Goal: Contribute content

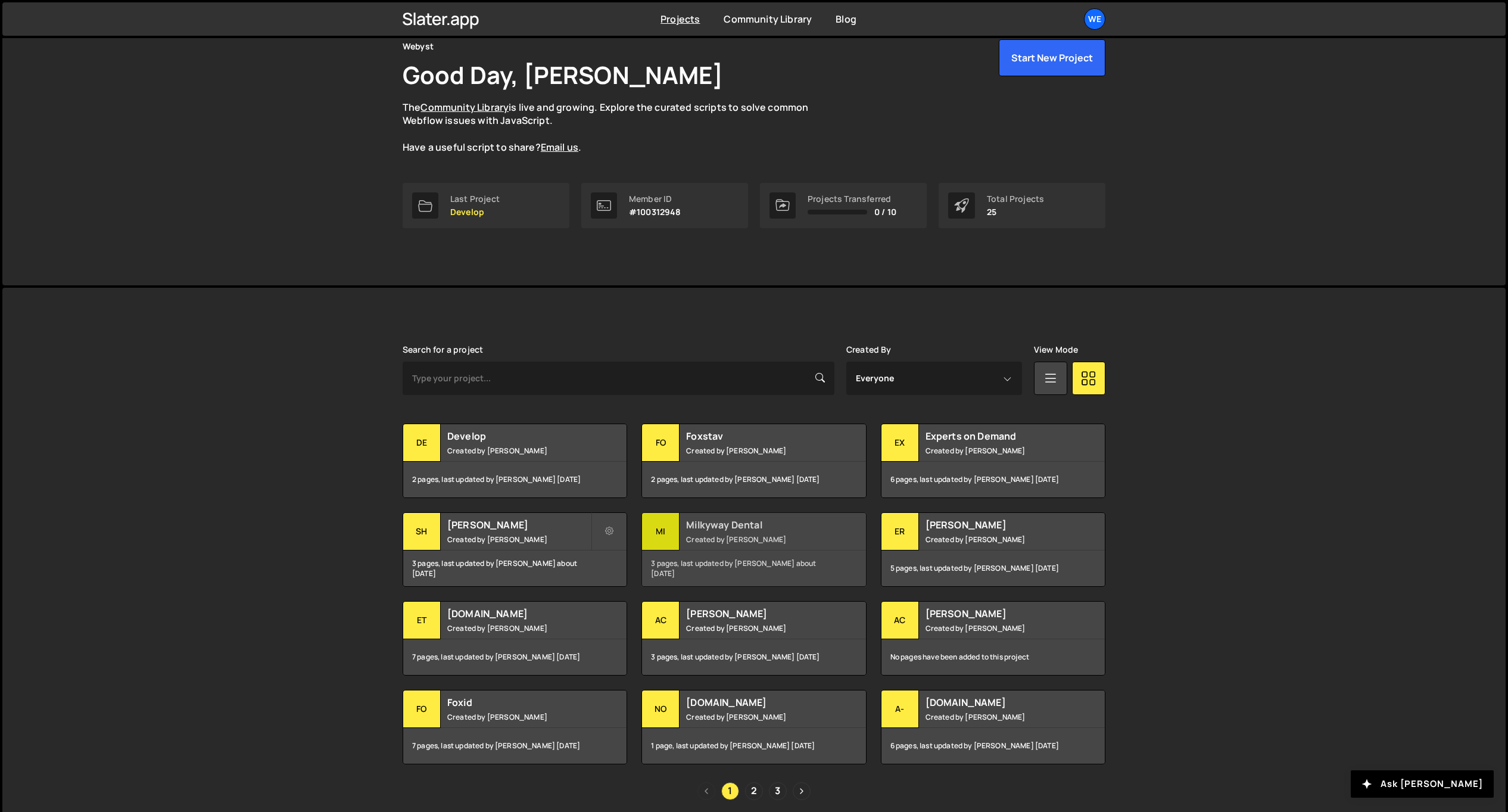
scroll to position [64, 0]
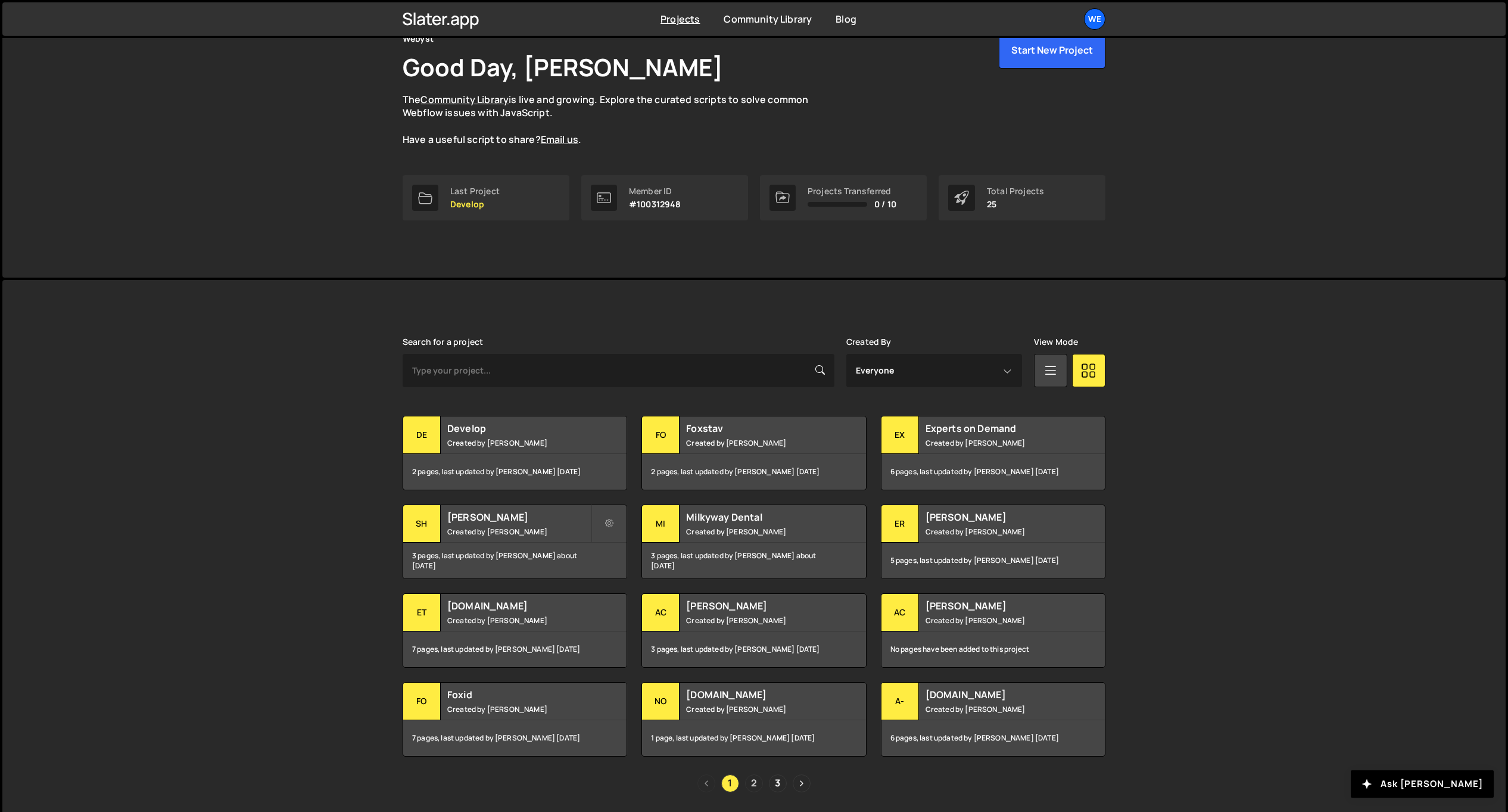
click at [758, 782] on link "2" at bounding box center [753, 783] width 18 height 18
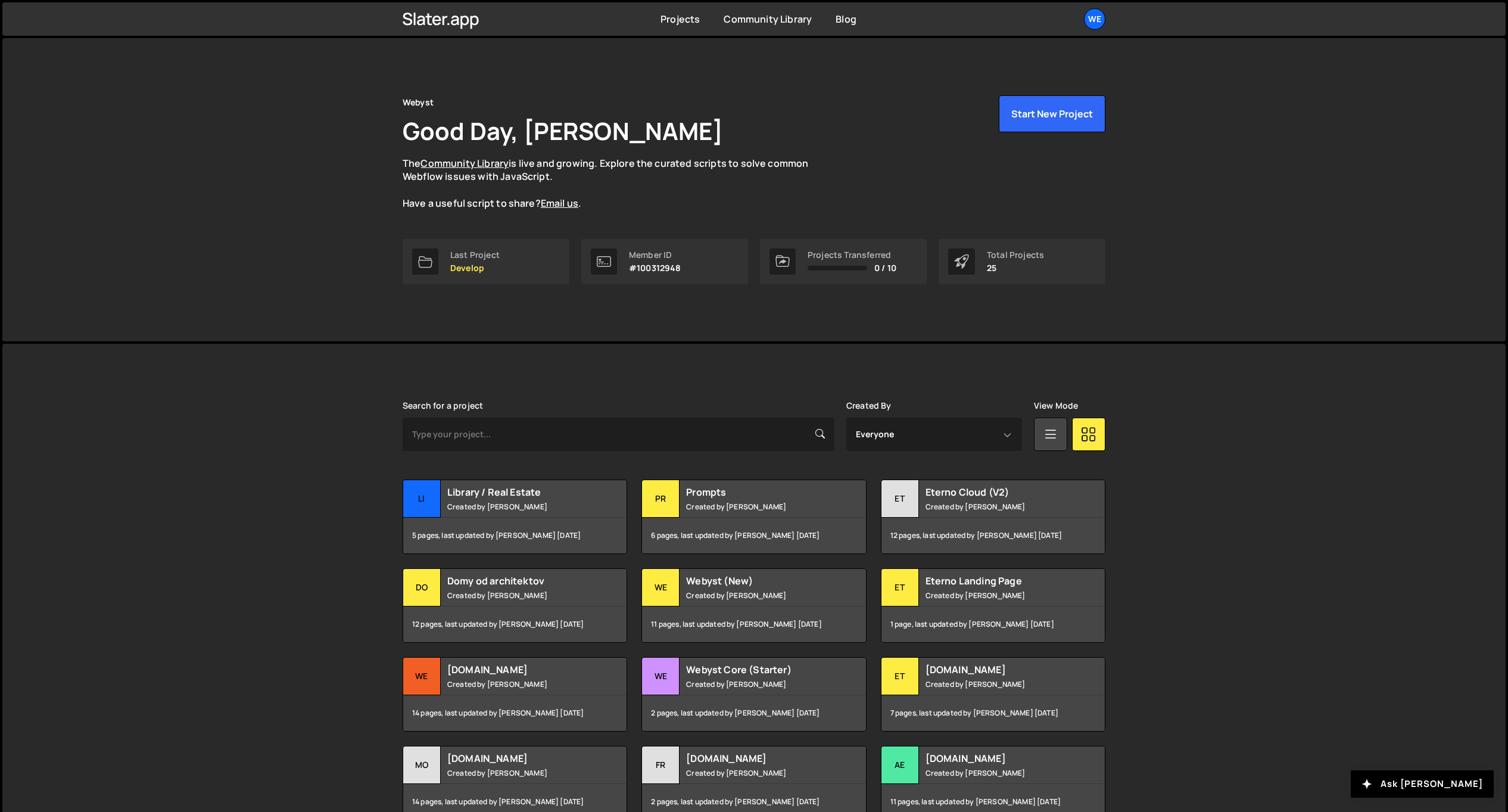
scroll to position [103, 0]
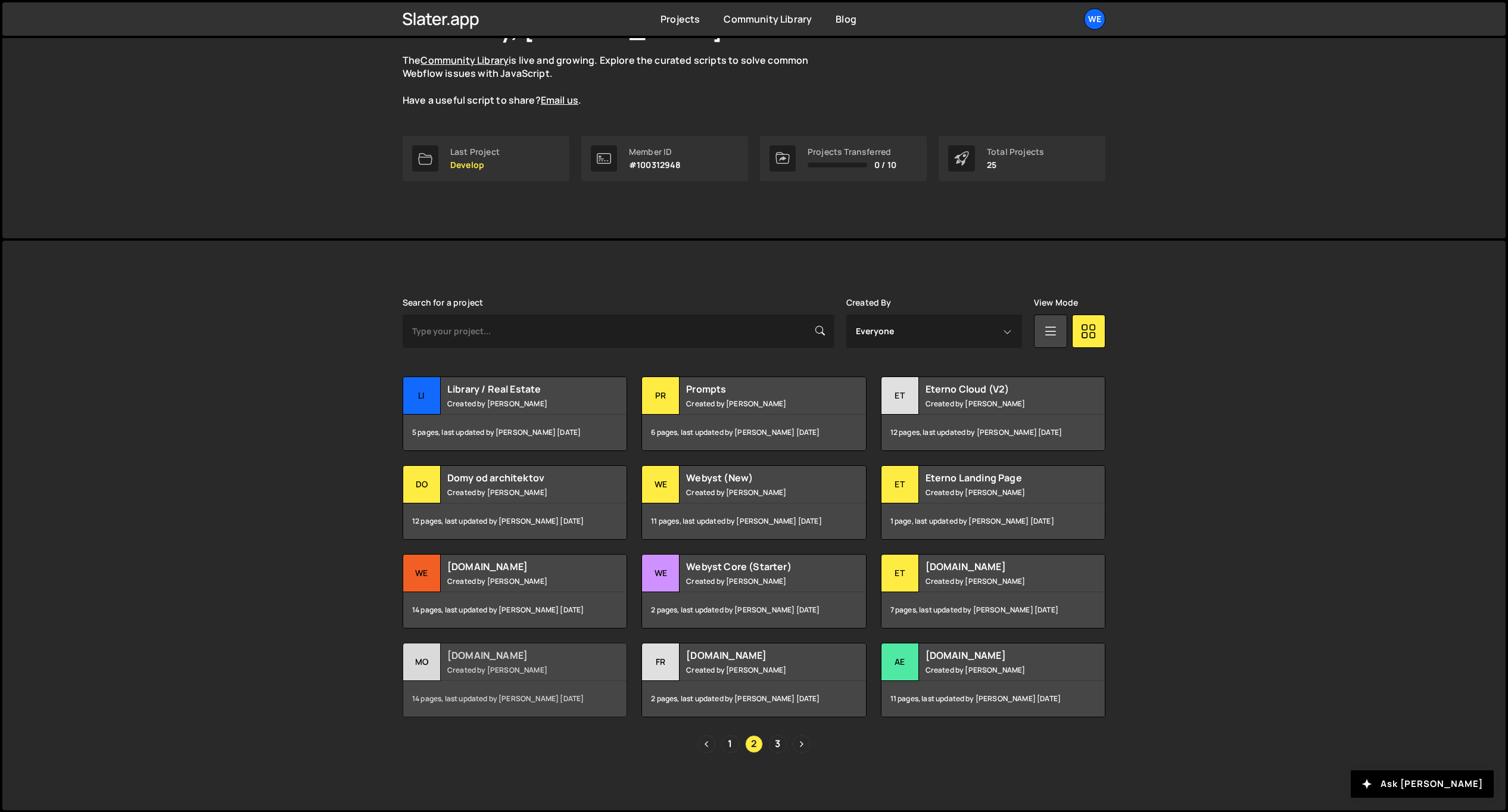
click at [558, 655] on h2 "[DOMAIN_NAME]" at bounding box center [519, 655] width 144 height 13
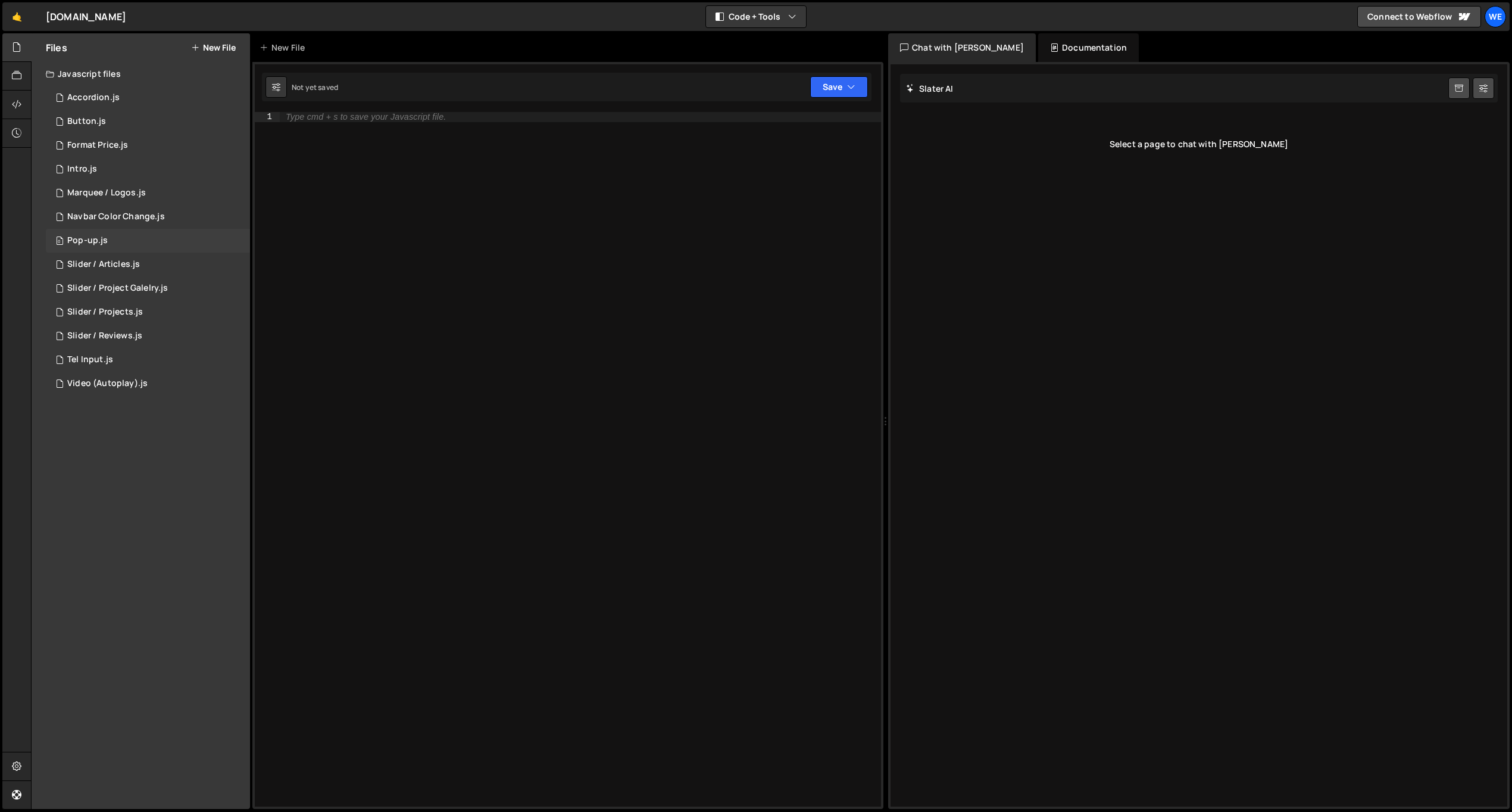
click at [149, 236] on div "0 Pop-up.js 0" at bounding box center [148, 241] width 204 height 24
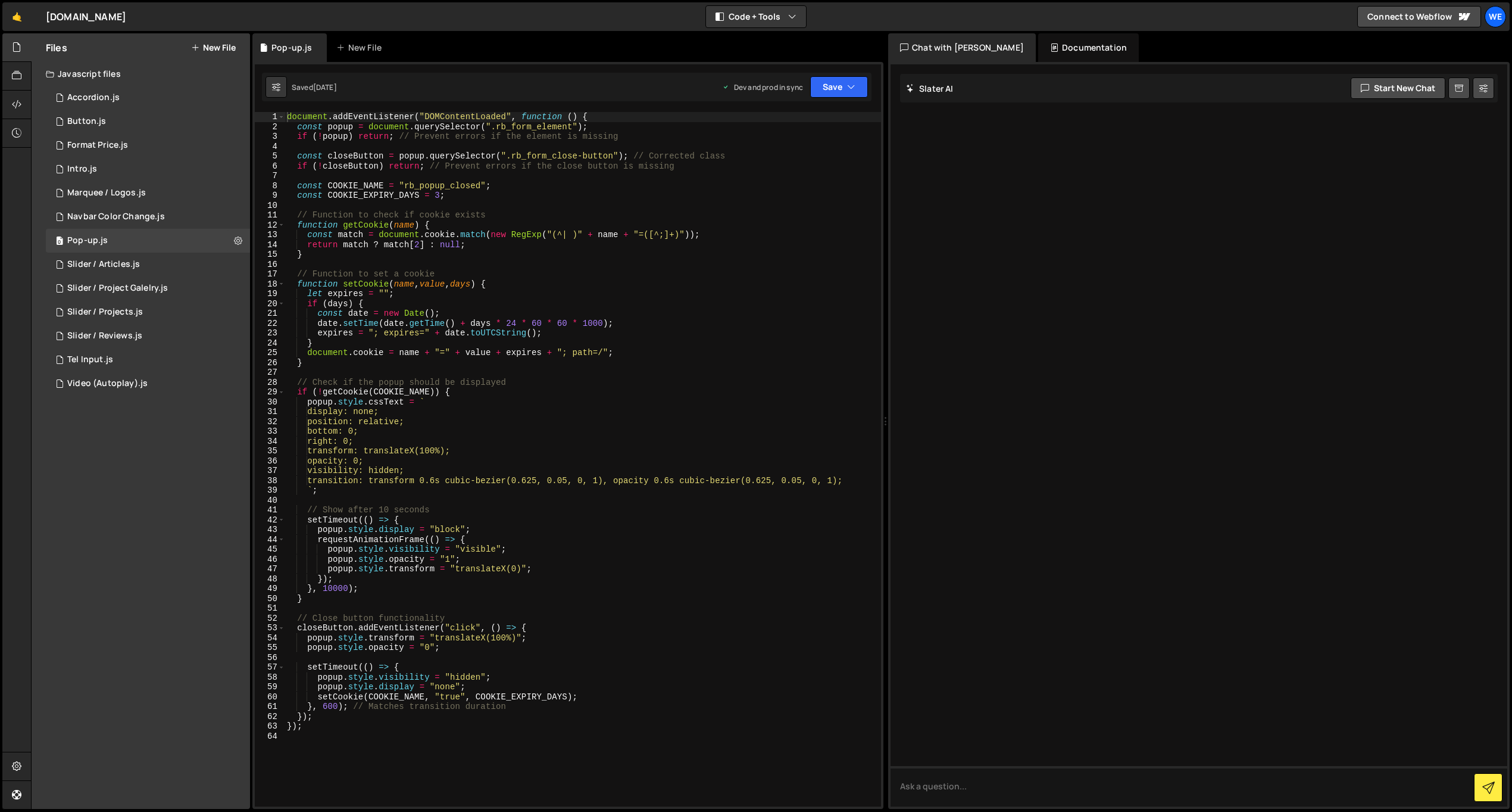
click at [571, 530] on div "document . addEventListener ( "DOMContentLoaded" , function ( ) { const popup =…" at bounding box center [582, 469] width 596 height 714
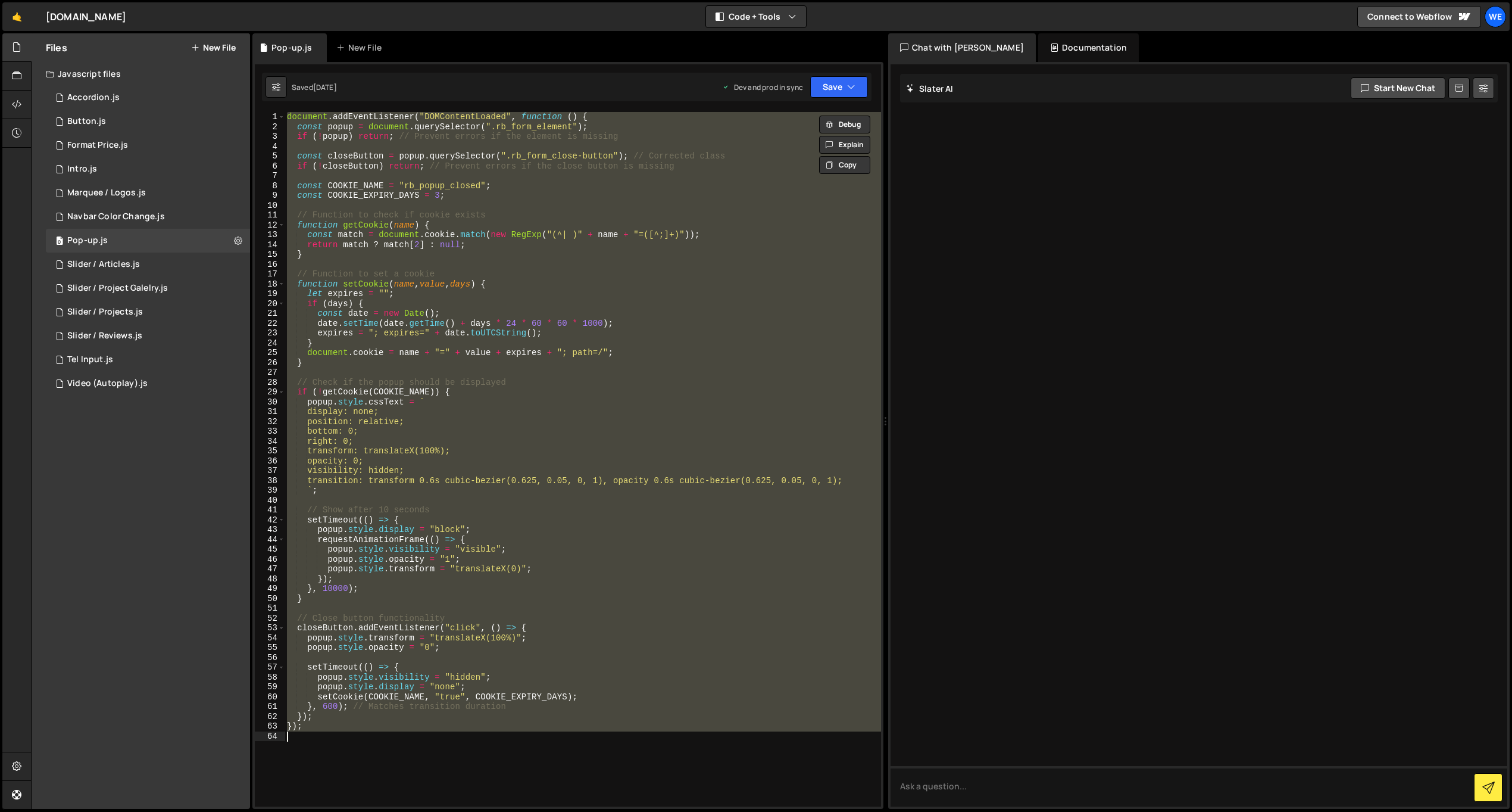
paste textarea
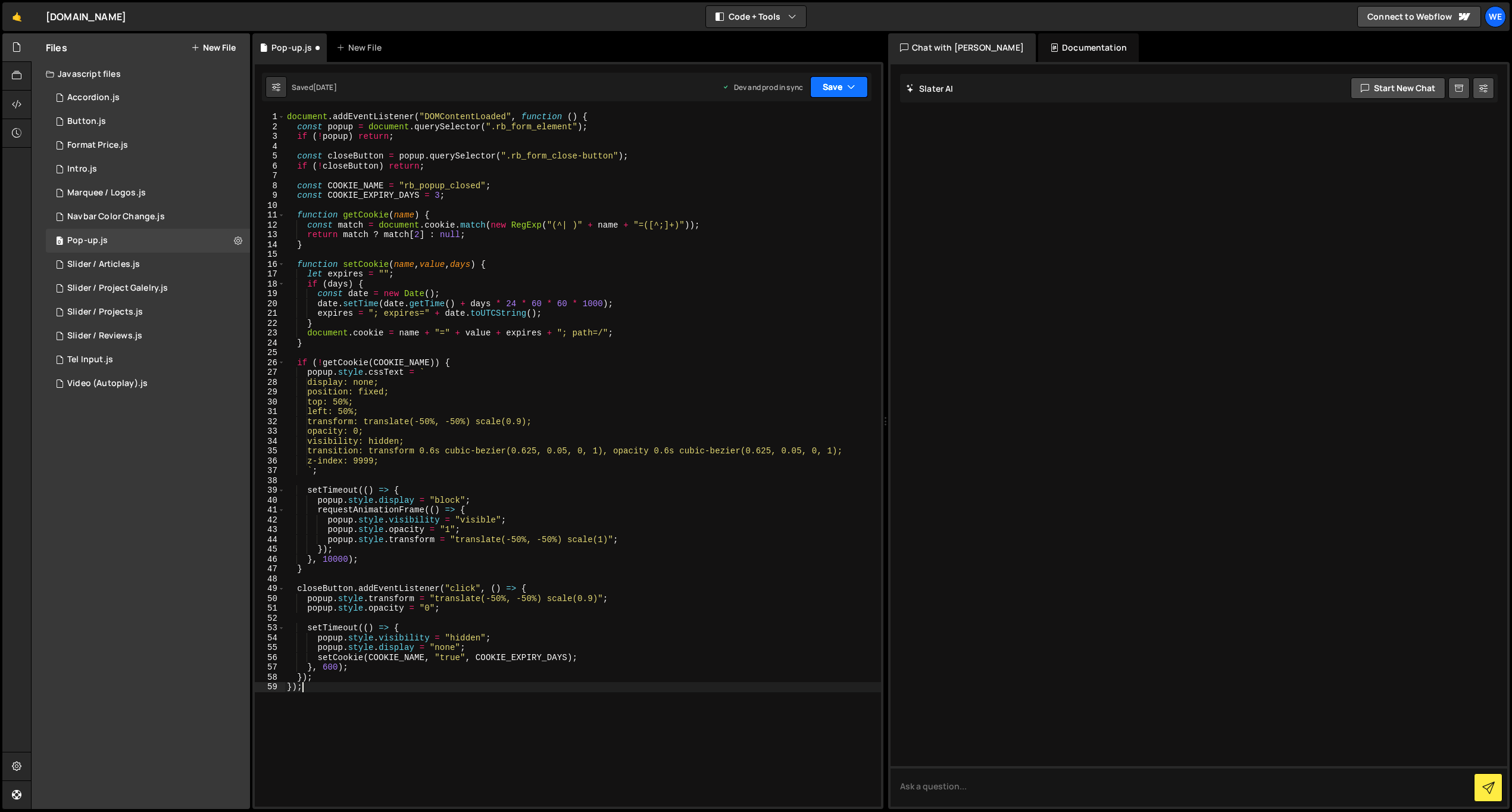
click at [833, 88] on button "Save" at bounding box center [839, 87] width 58 height 21
click at [795, 158] on div "Save to Production S" at bounding box center [798, 154] width 124 height 12
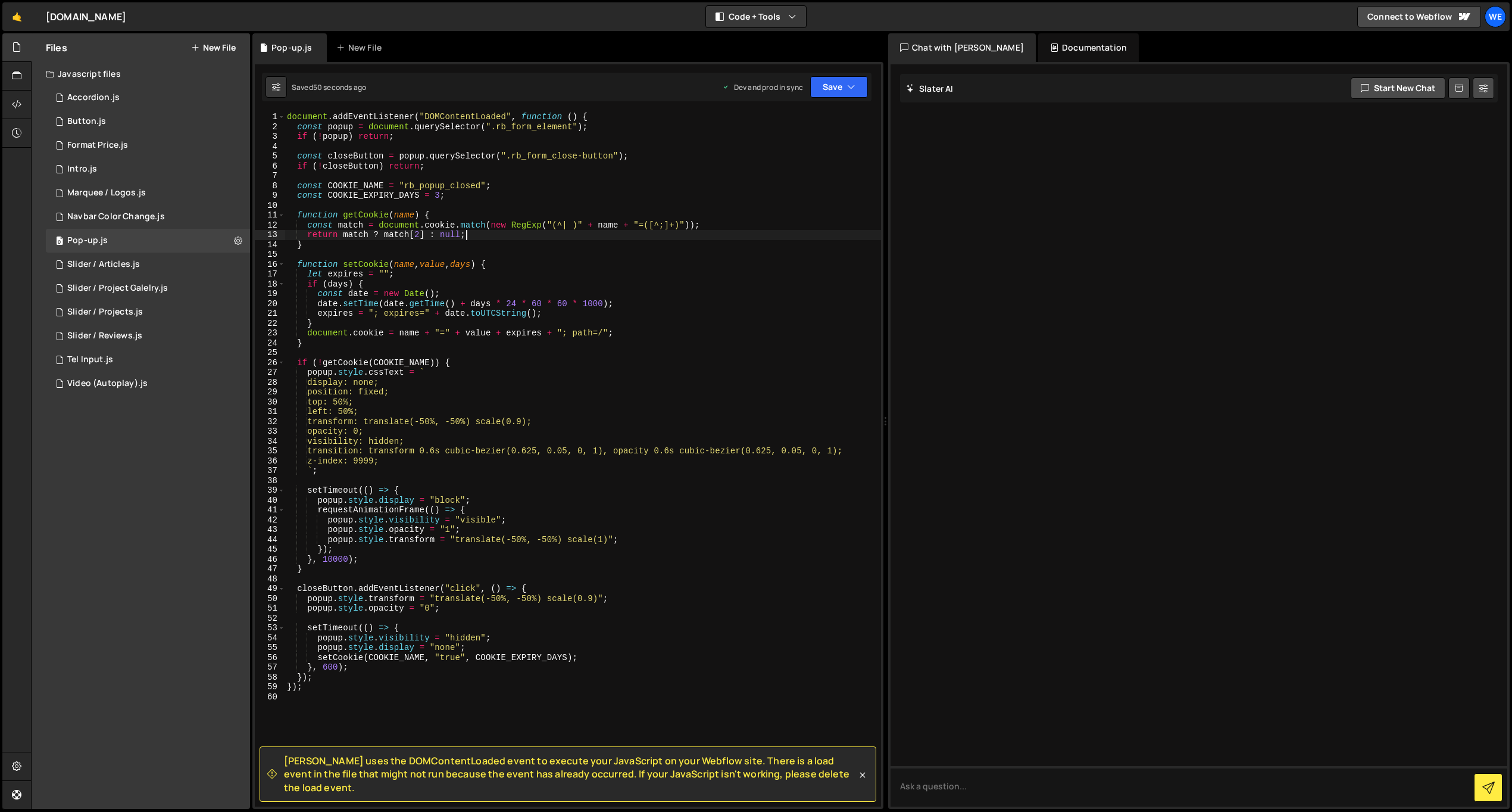
click at [473, 237] on div "document . addEventListener ( "DOMContentLoaded" , function ( ) { const popup =…" at bounding box center [582, 469] width 596 height 714
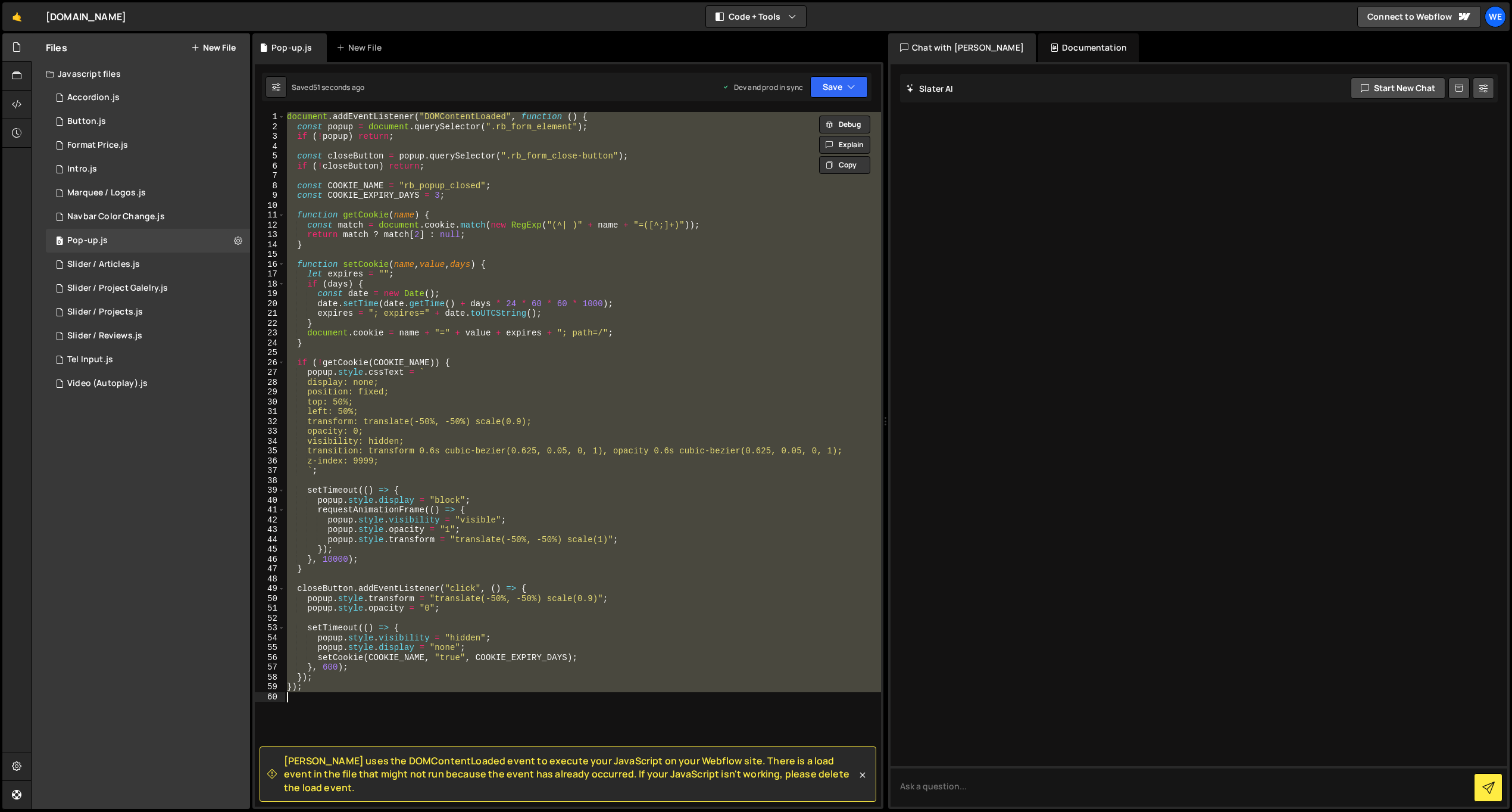
paste textarea
type textarea "});"
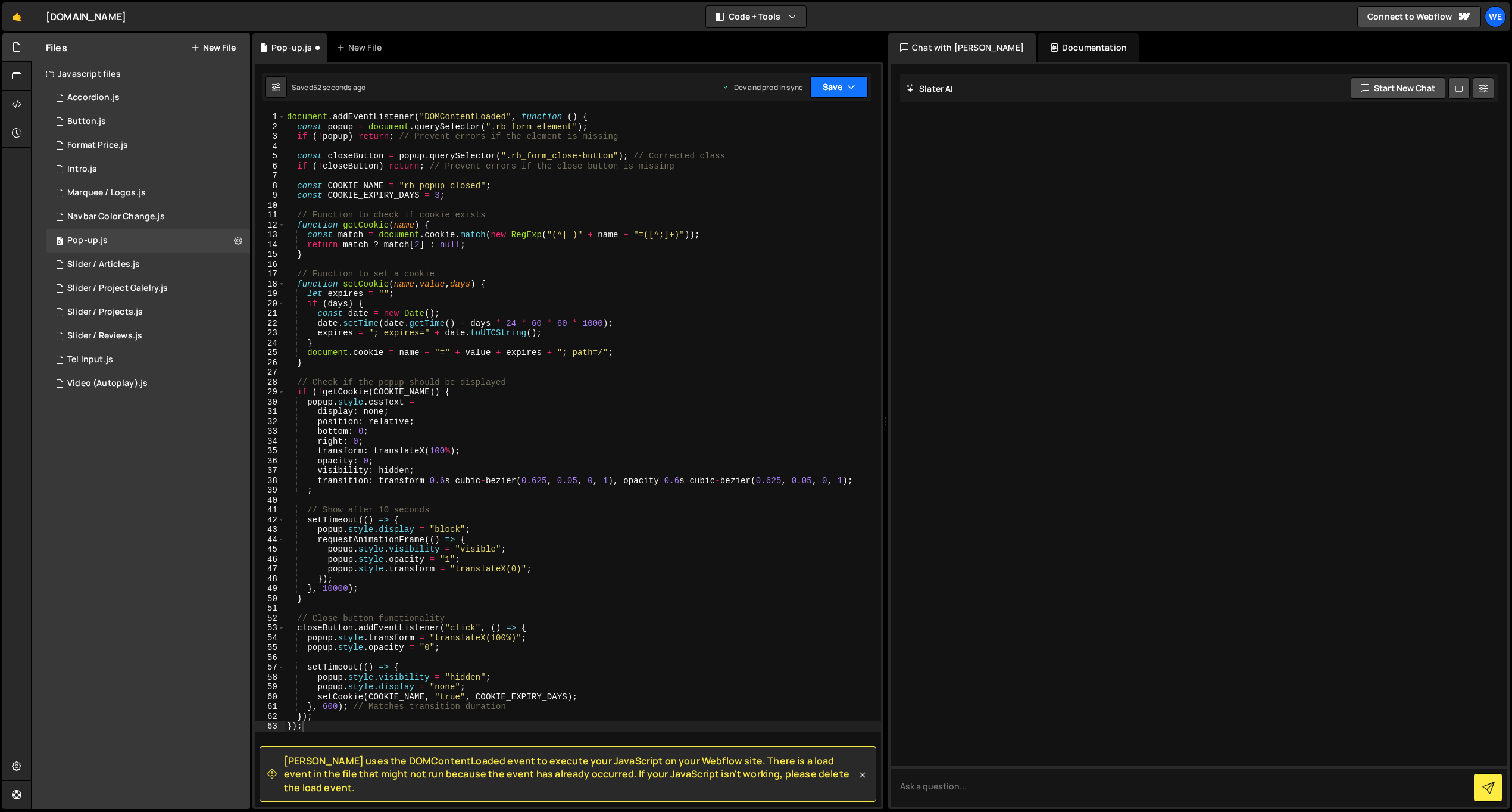
click at [834, 81] on button "Save" at bounding box center [839, 87] width 58 height 21
click at [823, 157] on div "Save to Production S" at bounding box center [798, 154] width 124 height 12
click at [854, 83] on icon "button" at bounding box center [851, 86] width 8 height 12
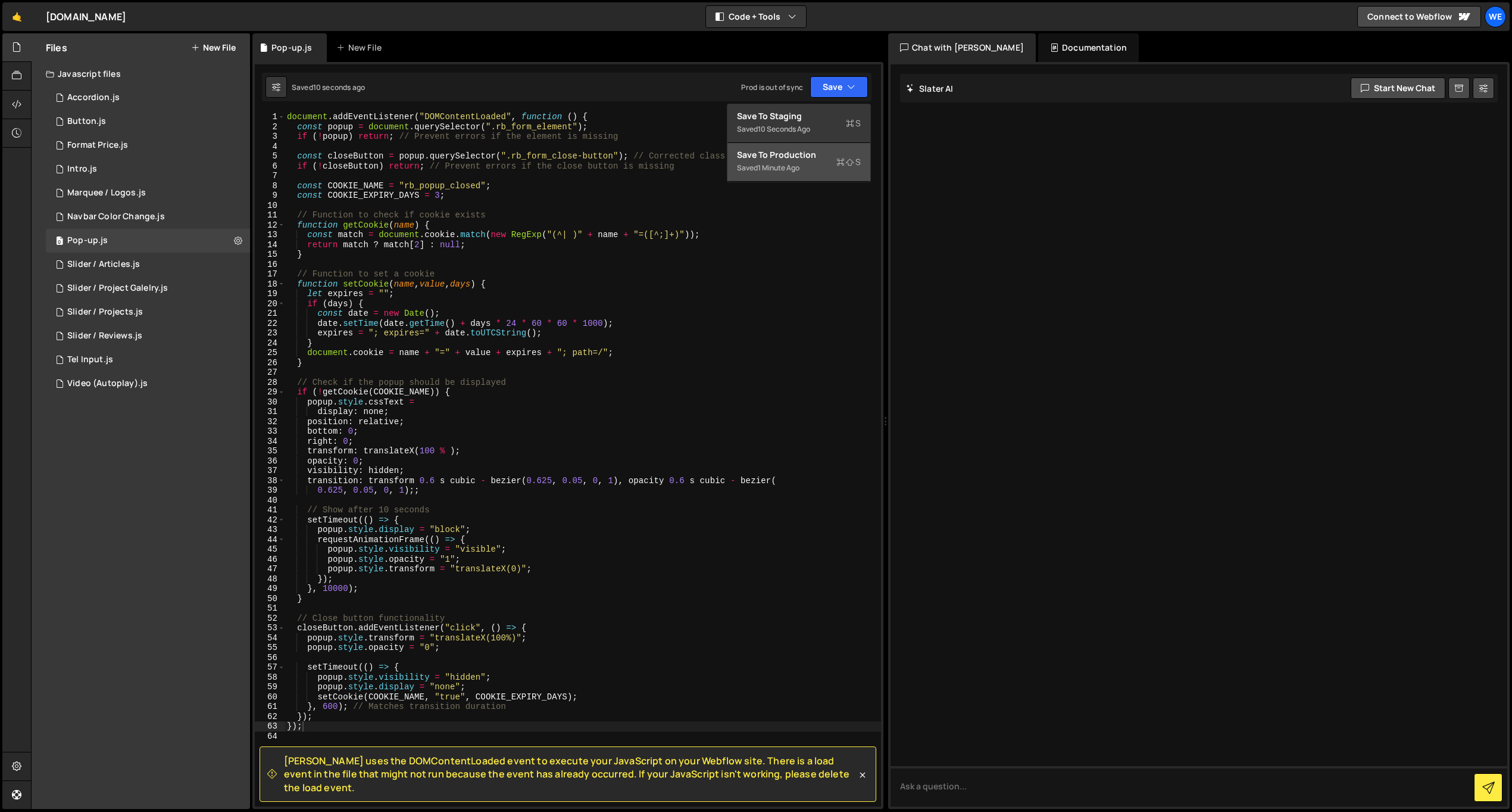
click at [823, 152] on div "Save to Production S" at bounding box center [798, 154] width 124 height 12
